Goal: Check status

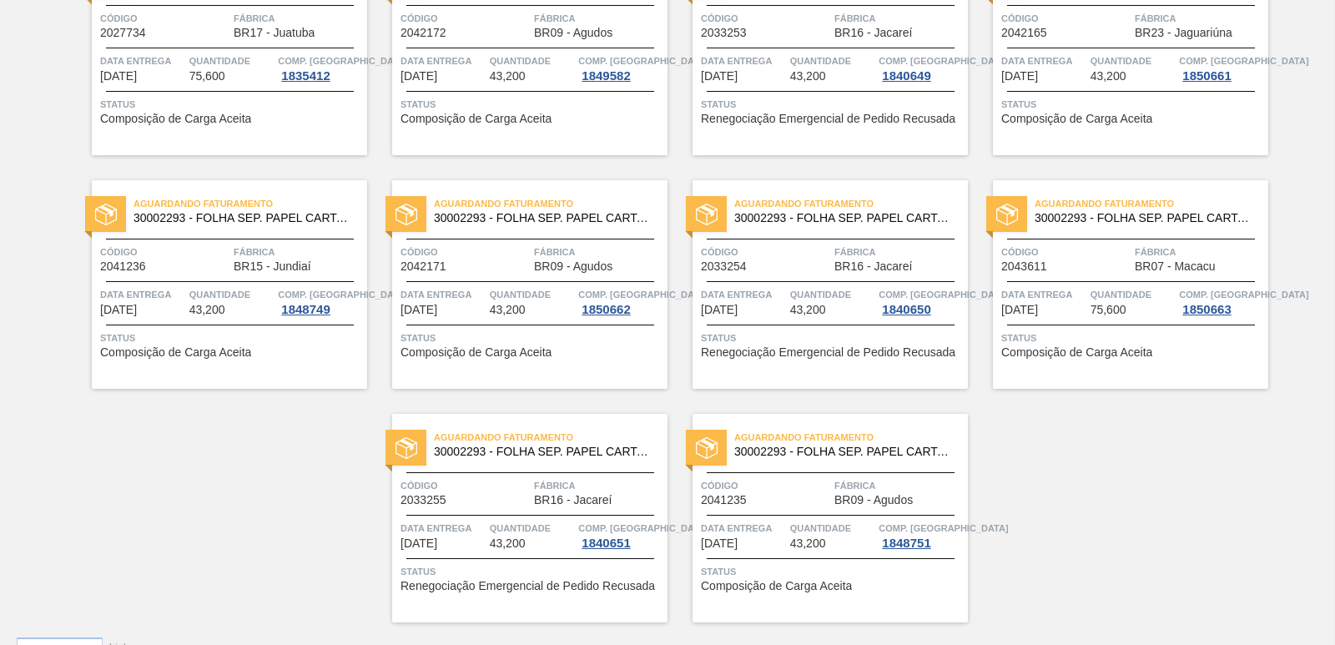
scroll to position [2582, 0]
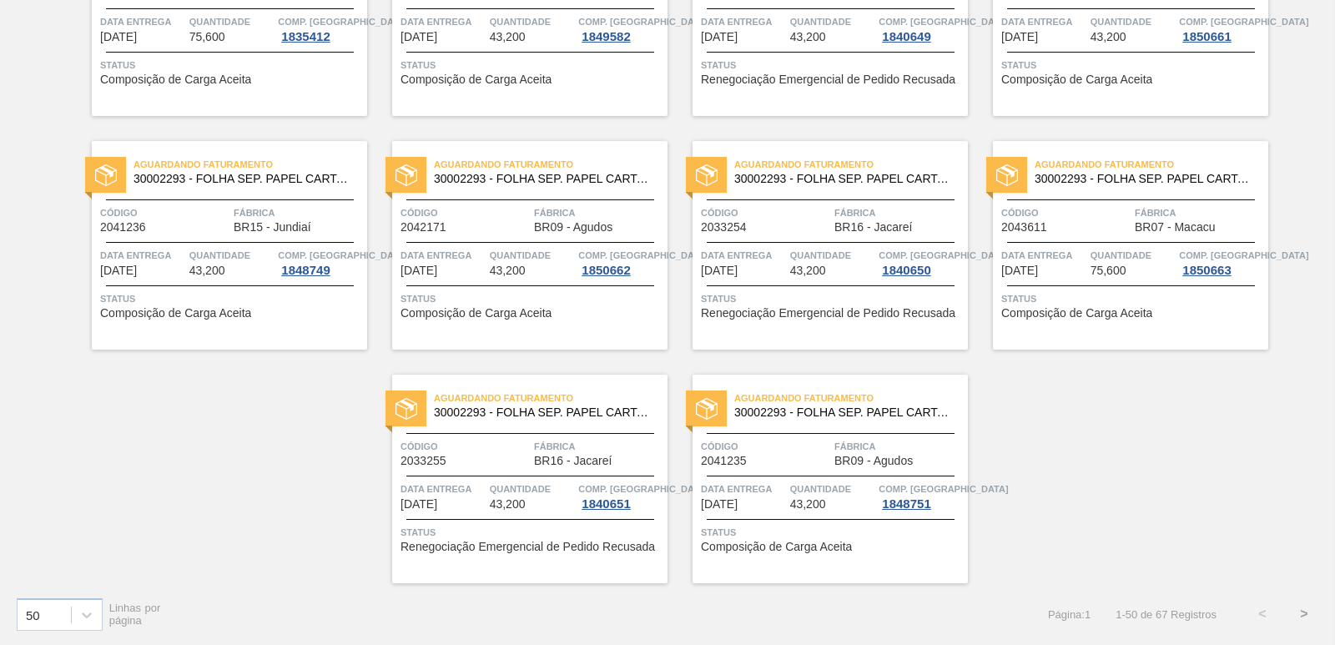
click at [1304, 611] on button ">" at bounding box center [1304, 614] width 42 height 42
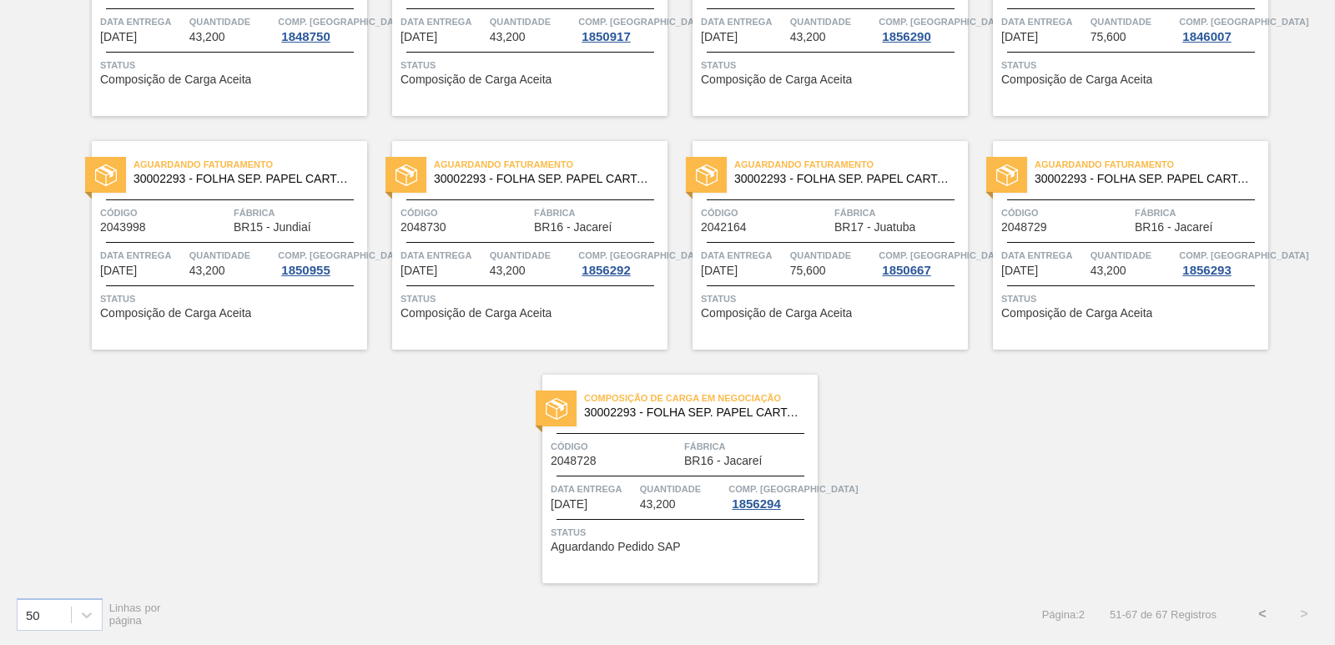
scroll to position [713, 0]
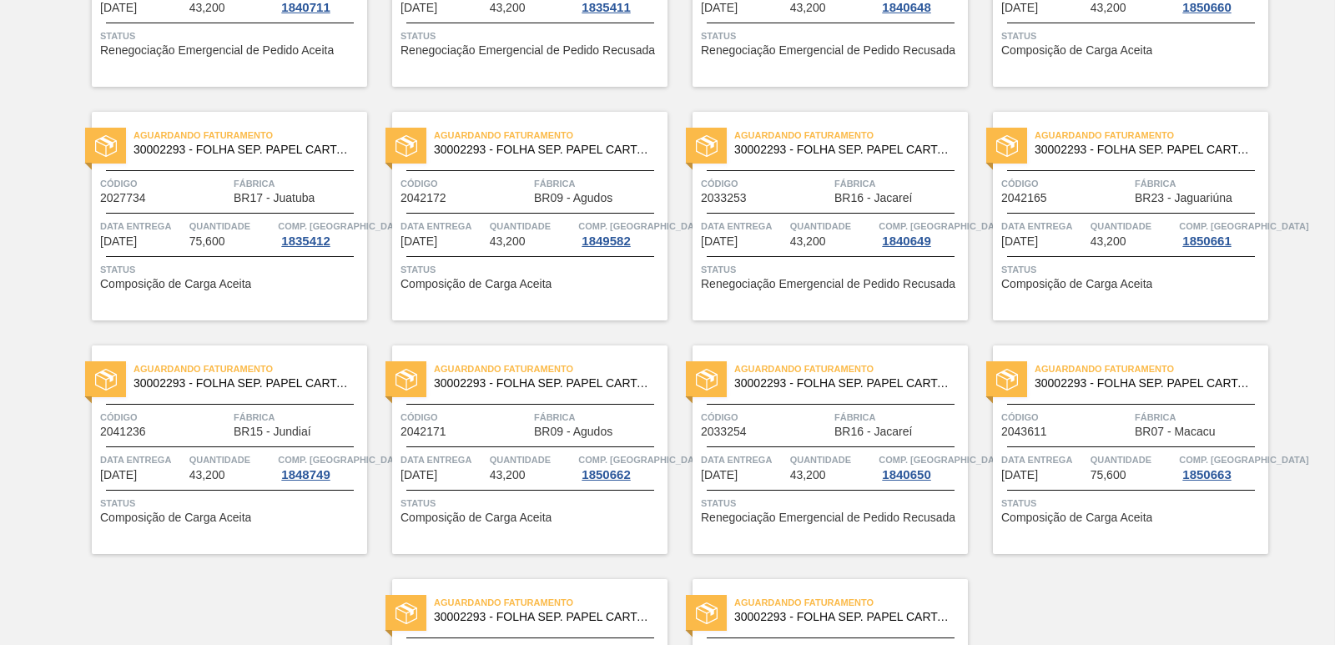
scroll to position [2582, 0]
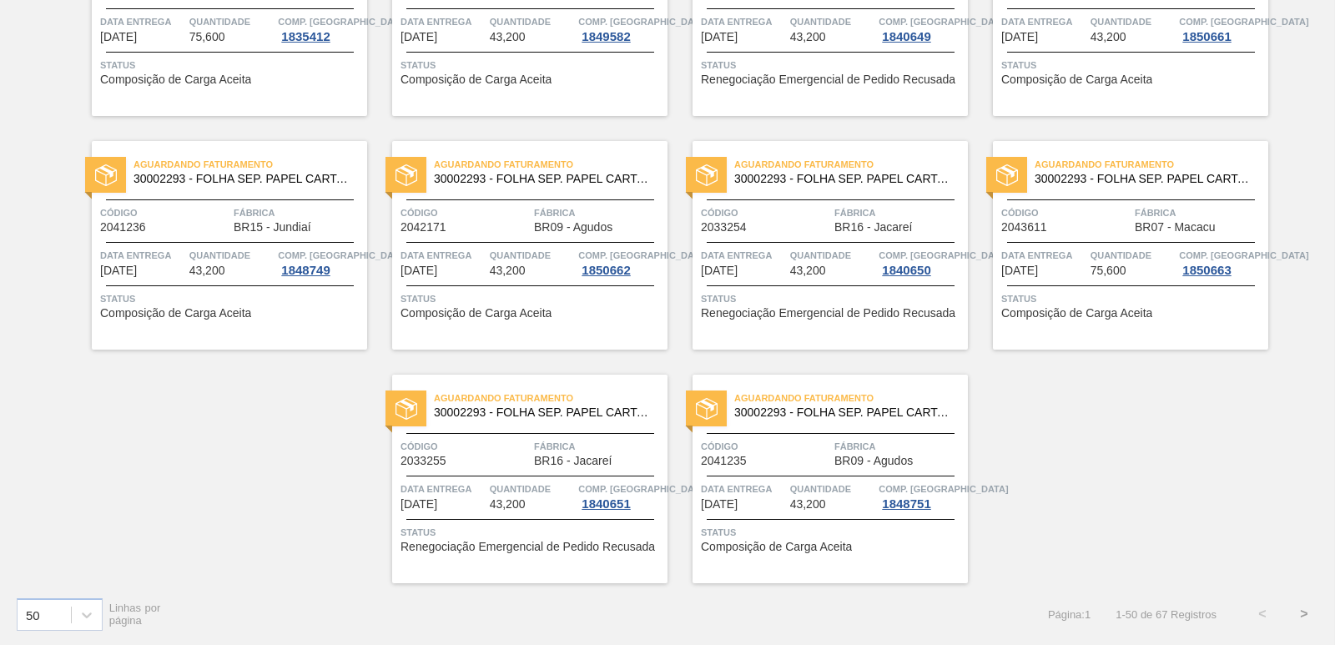
click at [1291, 609] on button ">" at bounding box center [1304, 614] width 42 height 42
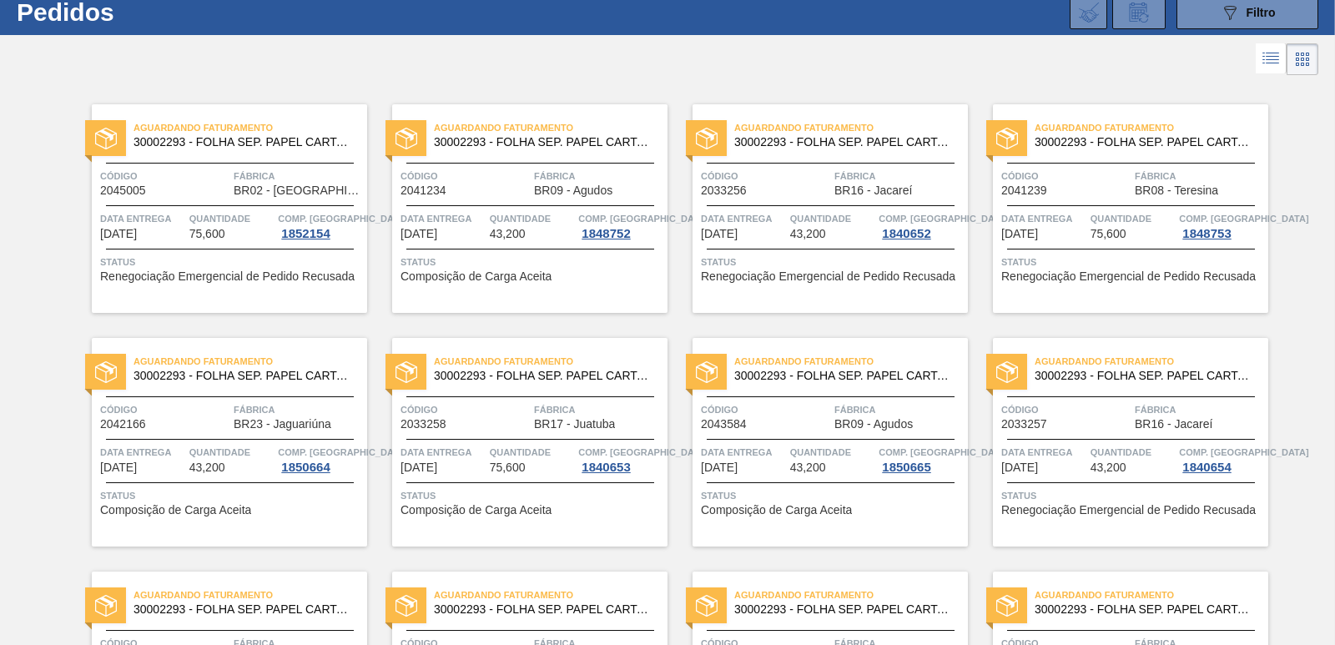
scroll to position [0, 0]
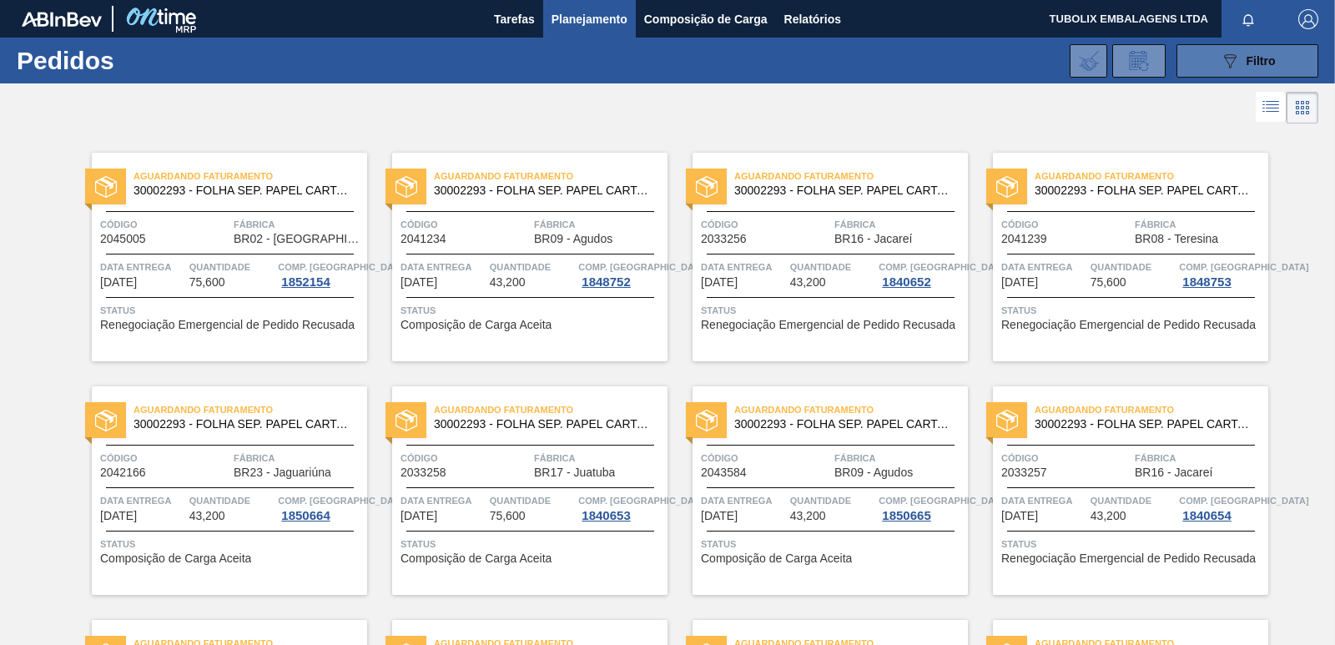
click at [1190, 60] on button "089F7B8B-B2A5-4AFE-B5C0-19BA573D28AC Filtro" at bounding box center [1247, 60] width 142 height 33
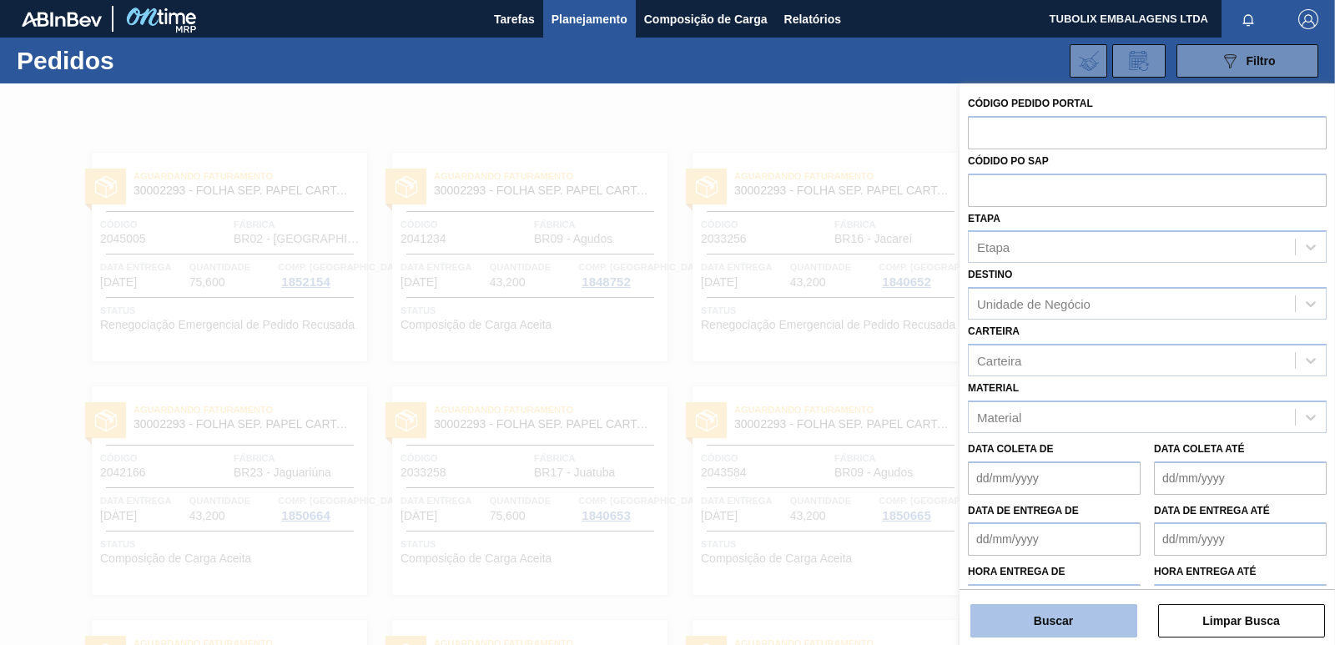
click at [1050, 631] on button "Buscar" at bounding box center [1053, 620] width 167 height 33
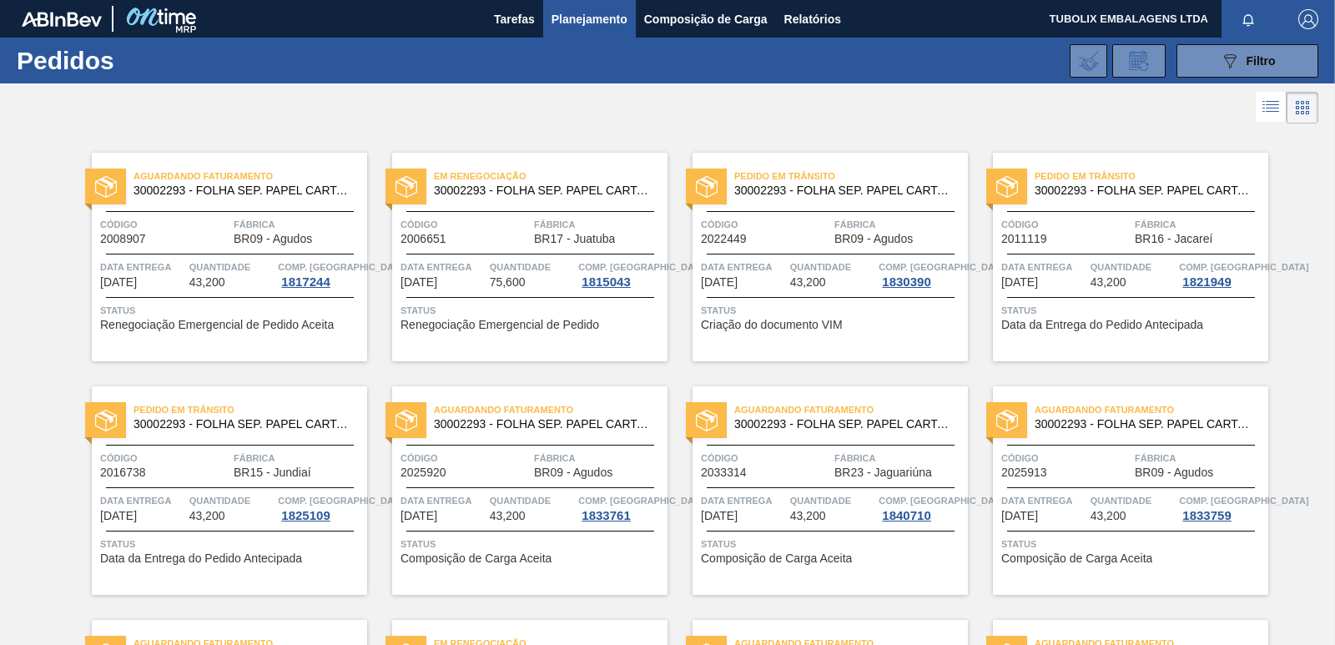
click at [266, 136] on div "Aguardando Faturamento 30002293 - FOLHA SEP. PAPEL CARTAO 1200x1000M 350g Códig…" at bounding box center [217, 245] width 300 height 234
